Goal: Check status

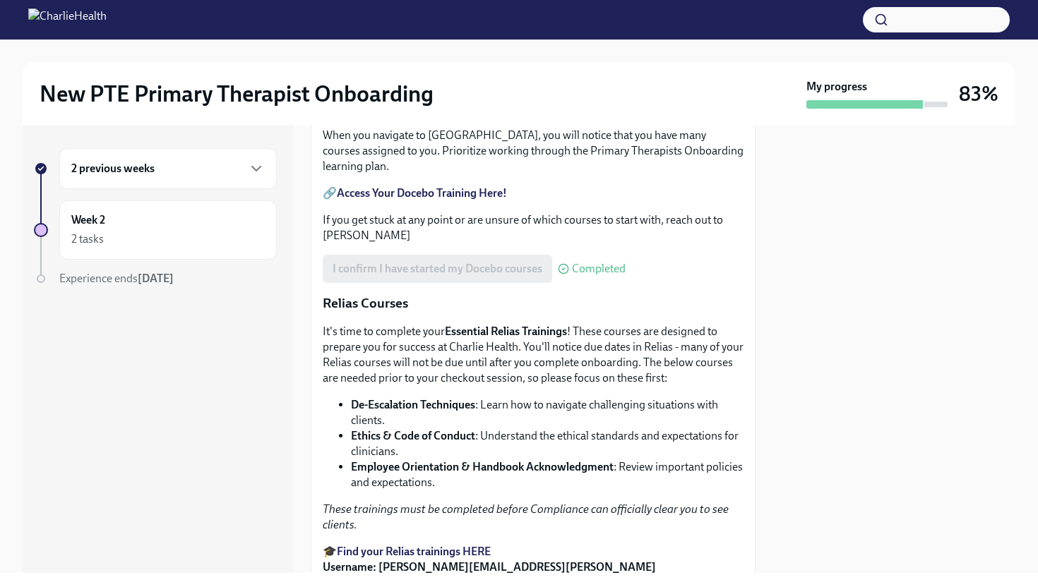
scroll to position [695, 0]
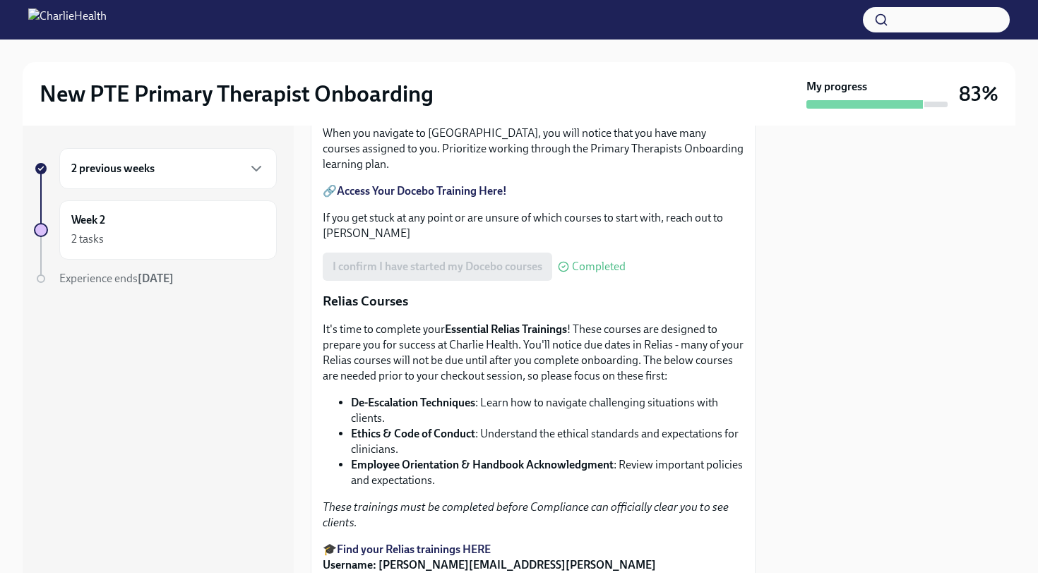
click at [988, 90] on h3 "83%" at bounding box center [979, 93] width 40 height 25
click at [260, 169] on icon "button" at bounding box center [256, 168] width 17 height 17
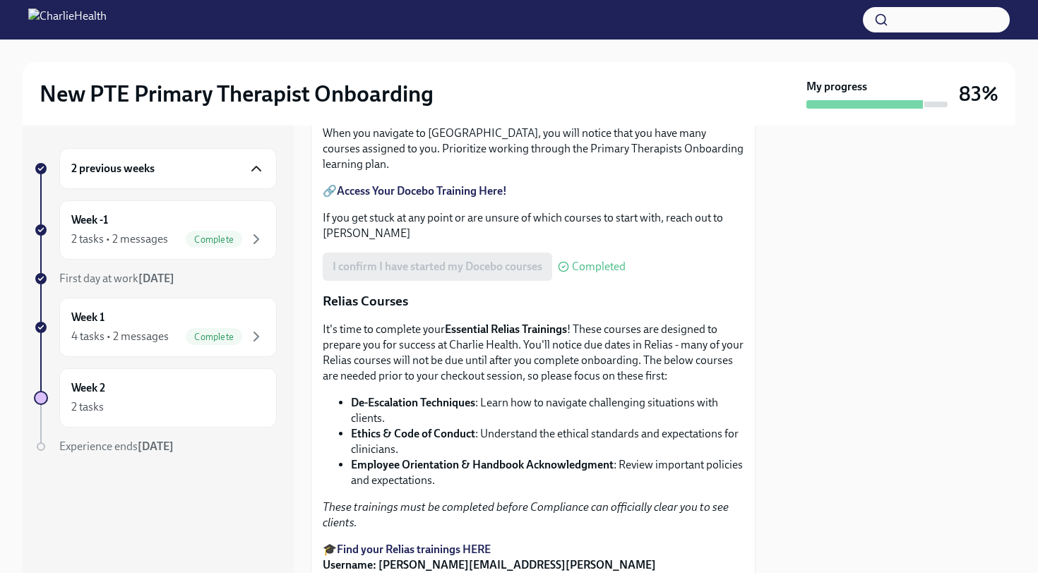
click at [228, 162] on div "2 previous weeks" at bounding box center [167, 168] width 193 height 17
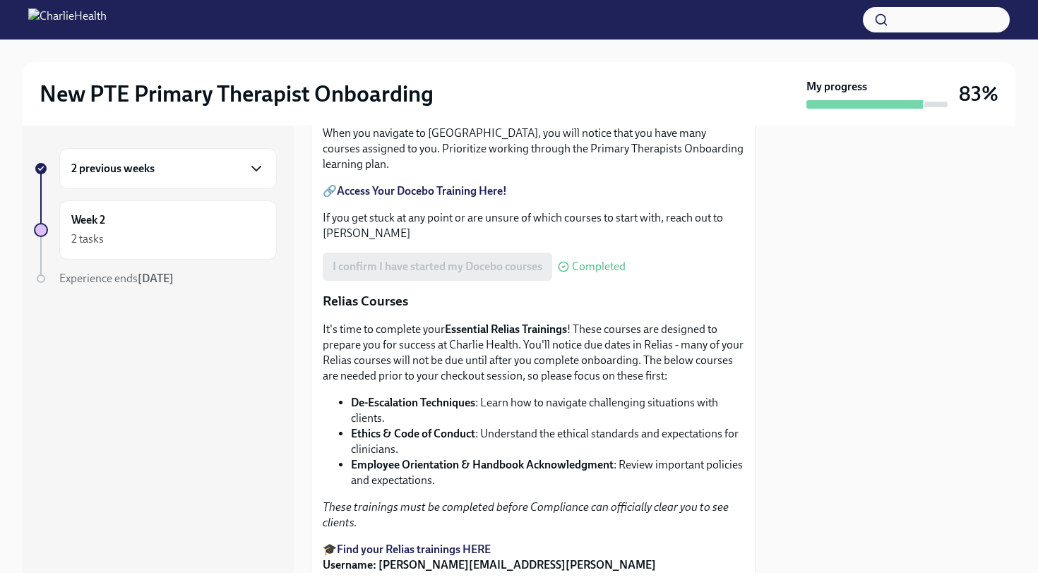
click at [228, 162] on div "2 previous weeks" at bounding box center [167, 168] width 193 height 17
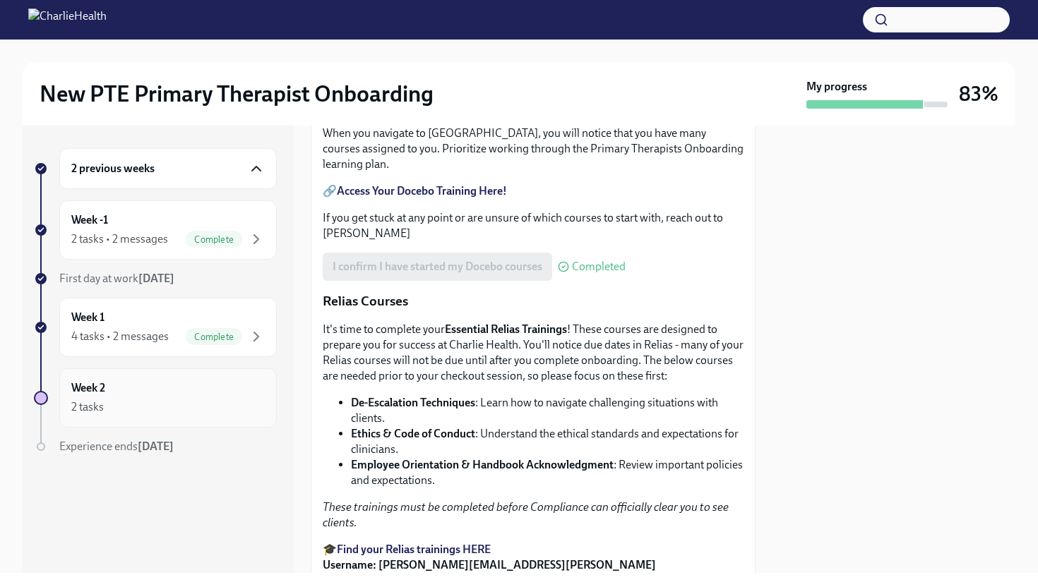
click at [162, 385] on div "Week 2 2 tasks" at bounding box center [167, 397] width 193 height 35
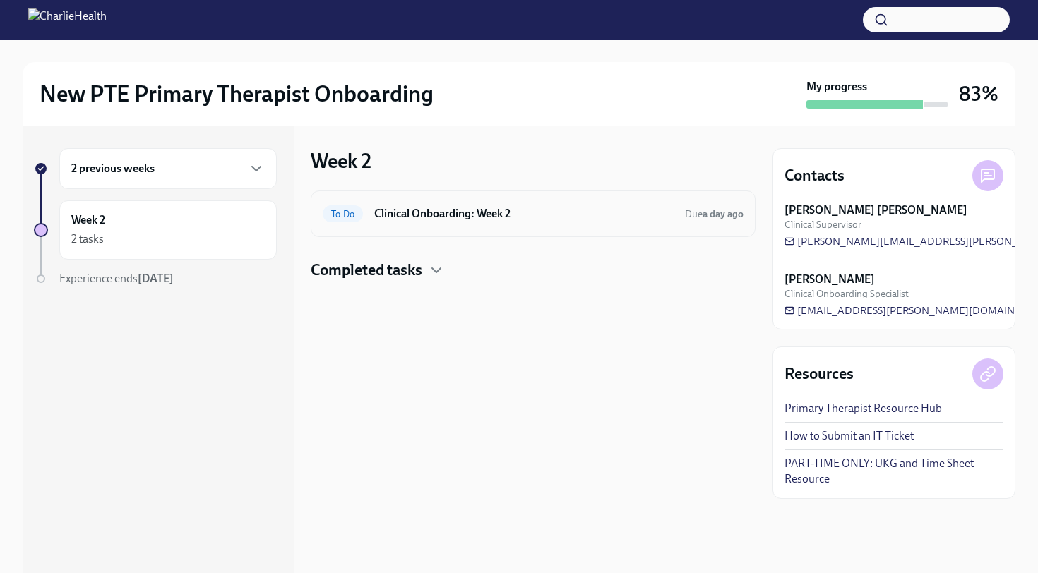
click at [510, 220] on h6 "Clinical Onboarding: Week 2" at bounding box center [523, 214] width 299 height 16
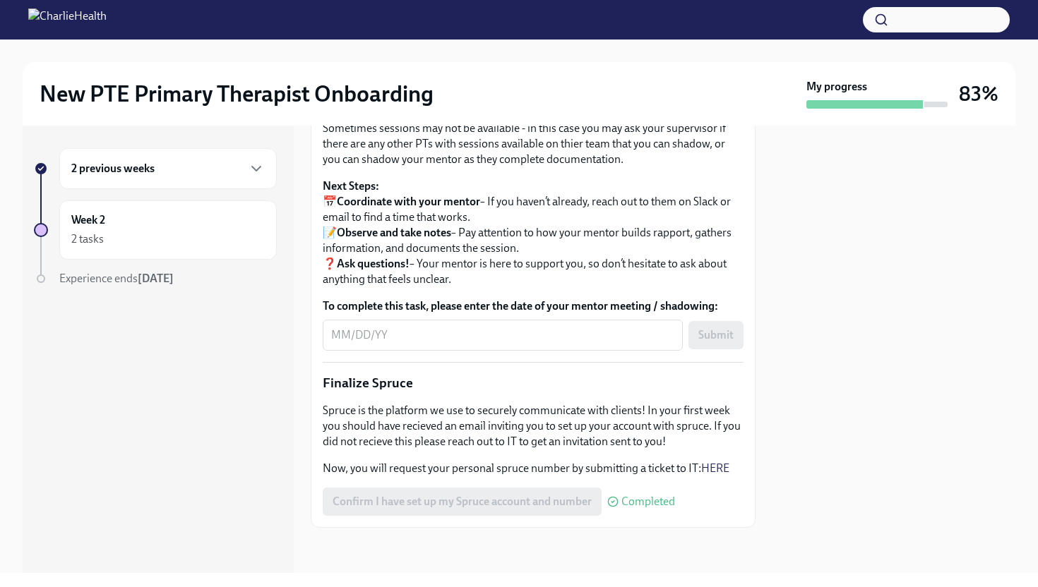
scroll to position [1611, 0]
